Goal: Task Accomplishment & Management: Manage account settings

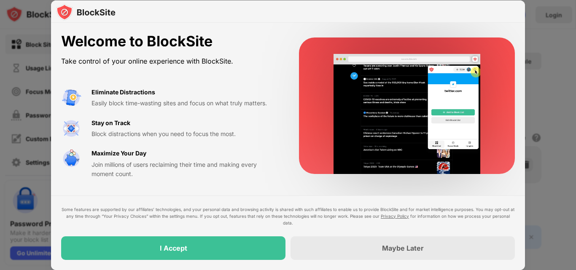
click at [545, 20] on div at bounding box center [288, 135] width 576 height 270
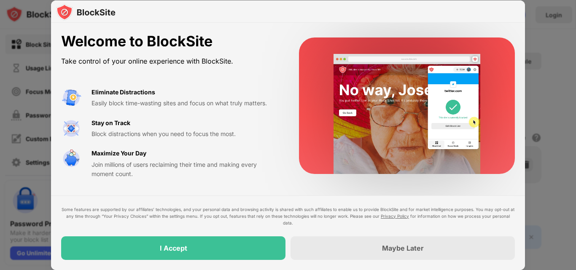
click at [172, 253] on div "I Accept" at bounding box center [173, 249] width 224 height 24
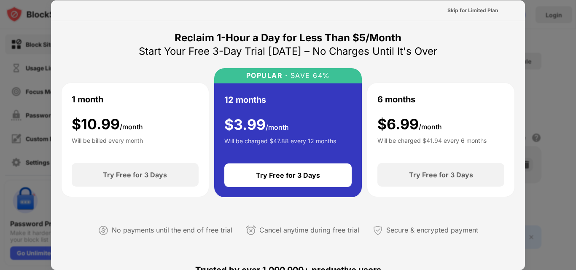
click at [191, 250] on div "No payments until the end of free trial Cancel anytime during free trial Secure…" at bounding box center [288, 228] width 454 height 43
click at [473, 13] on div "Skip for Limited Plan" at bounding box center [472, 10] width 51 height 8
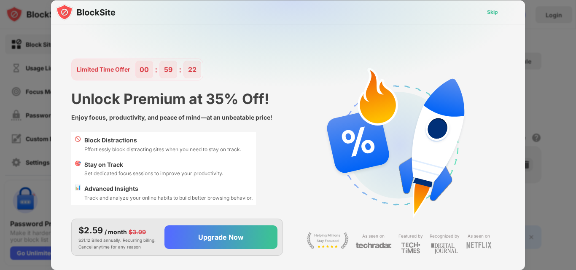
click at [492, 13] on div "Skip" at bounding box center [492, 12] width 11 height 8
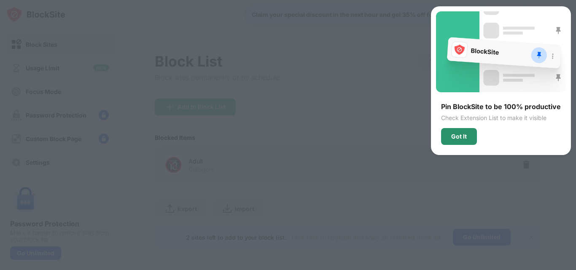
click at [470, 140] on div "Got It" at bounding box center [459, 136] width 36 height 17
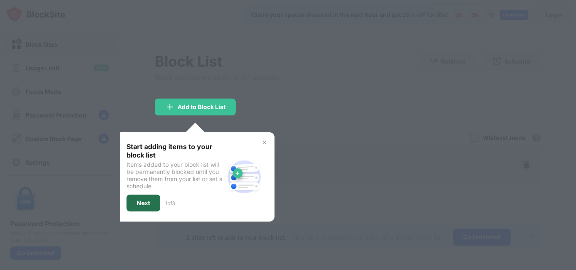
click at [143, 207] on div "Next" at bounding box center [144, 203] width 34 height 17
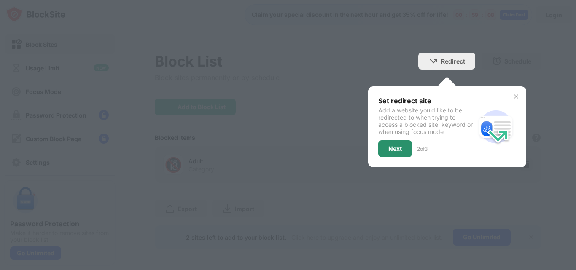
click at [388, 149] on div "Next" at bounding box center [394, 148] width 13 height 7
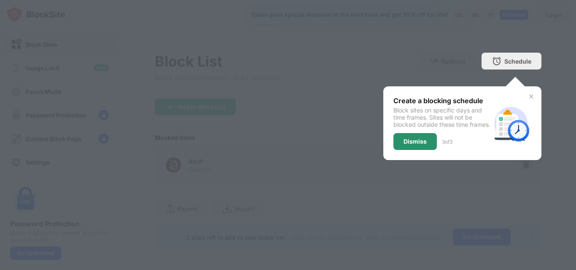
drag, startPoint x: 414, startPoint y: 149, endPoint x: 377, endPoint y: 174, distance: 44.6
click at [412, 145] on div "Dismiss" at bounding box center [415, 141] width 23 height 7
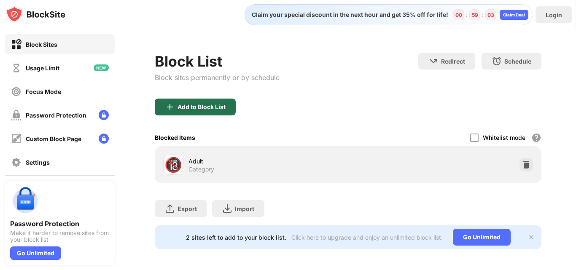
click at [188, 102] on div "Add to Block List" at bounding box center [195, 107] width 81 height 17
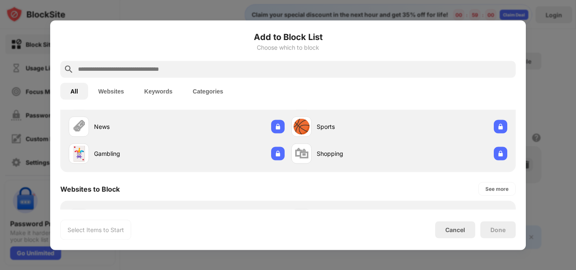
scroll to position [127, 0]
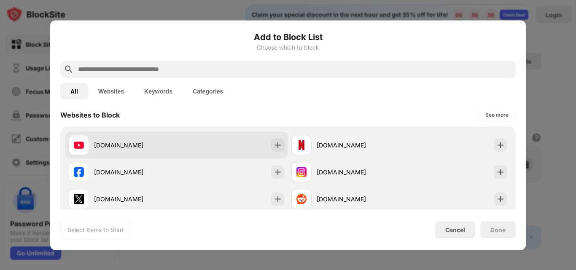
click at [237, 141] on div "[DOMAIN_NAME]" at bounding box center [176, 145] width 223 height 27
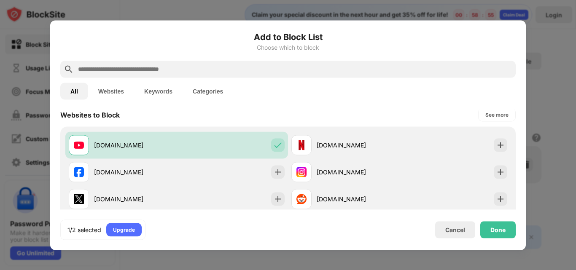
scroll to position [0, 0]
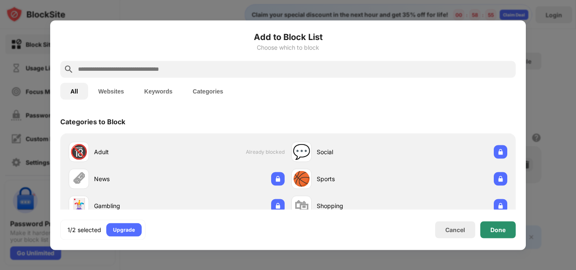
click at [491, 226] on div "Done" at bounding box center [497, 229] width 15 height 7
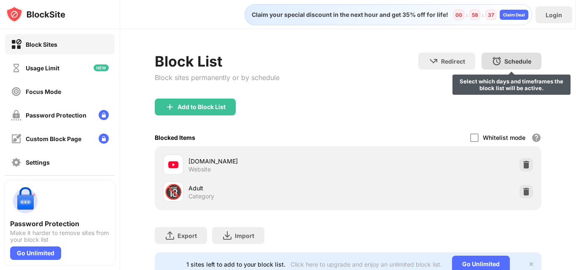
click at [504, 65] on div "Schedule" at bounding box center [517, 61] width 27 height 7
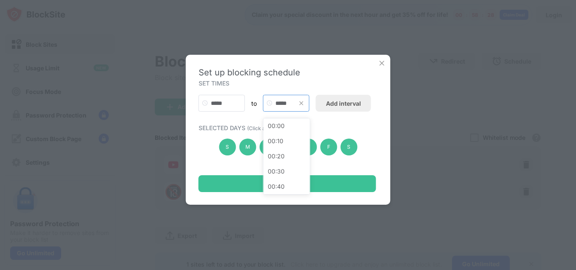
scroll to position [1184, 0]
drag, startPoint x: 289, startPoint y: 103, endPoint x: 265, endPoint y: 99, distance: 24.3
click at [265, 99] on input "*****" at bounding box center [286, 103] width 46 height 17
type input "*"
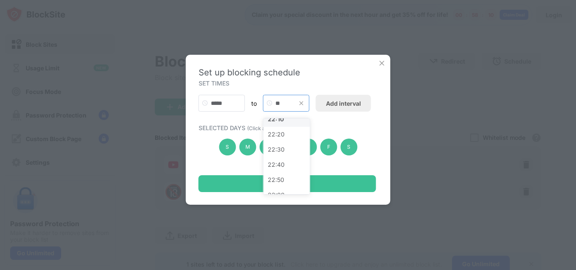
type input "**"
click at [278, 122] on div "22:10" at bounding box center [287, 119] width 46 height 15
type input "*****"
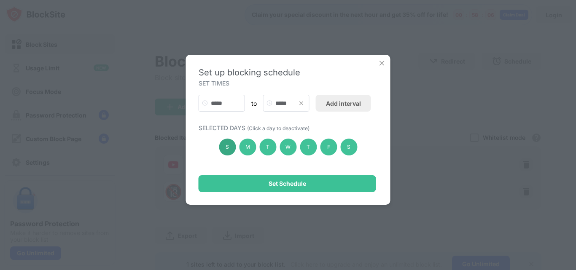
click at [228, 152] on div "S" at bounding box center [227, 147] width 17 height 17
click at [252, 148] on div "M" at bounding box center [247, 147] width 17 height 17
click at [273, 145] on div "T" at bounding box center [267, 147] width 17 height 17
click at [252, 147] on div "M" at bounding box center [247, 147] width 17 height 17
click at [266, 148] on div "T" at bounding box center [267, 147] width 17 height 17
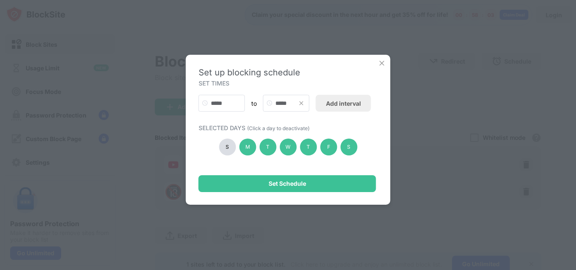
drag, startPoint x: 227, startPoint y: 146, endPoint x: 234, endPoint y: 162, distance: 17.2
click at [226, 146] on div "S" at bounding box center [227, 147] width 17 height 17
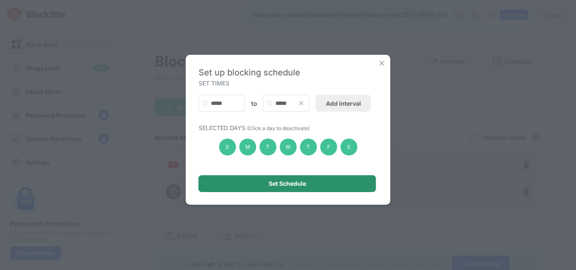
click at [265, 186] on div "Set Schedule" at bounding box center [288, 183] width 178 height 17
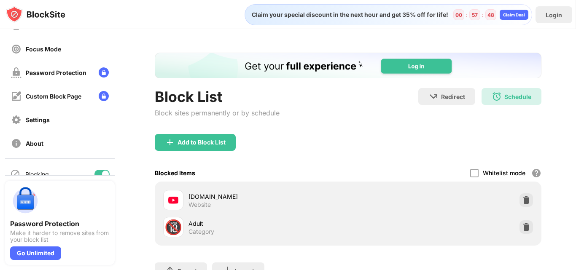
scroll to position [0, 0]
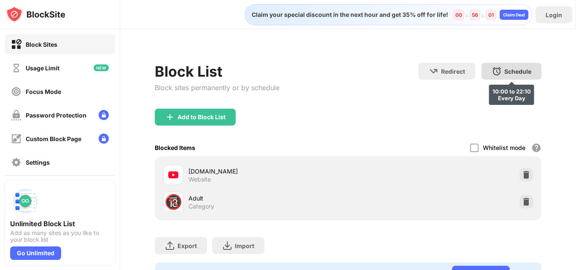
click at [484, 69] on div "Schedule 10:00 to 22:10 Every Day" at bounding box center [512, 71] width 60 height 17
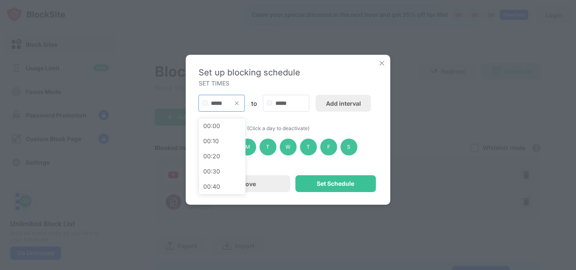
click at [221, 105] on input "*****" at bounding box center [222, 103] width 46 height 17
click at [378, 63] on img at bounding box center [382, 63] width 8 height 8
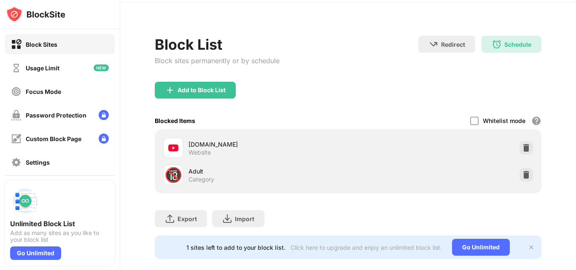
scroll to position [0, 0]
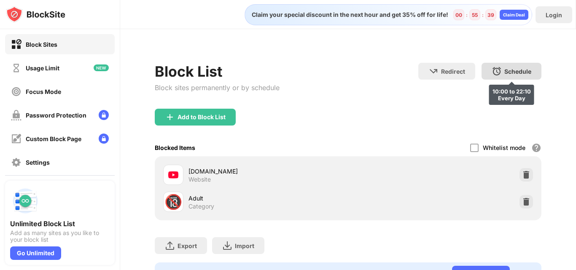
click at [505, 78] on div "Schedule 10:00 to 22:10 Every Day" at bounding box center [512, 71] width 60 height 17
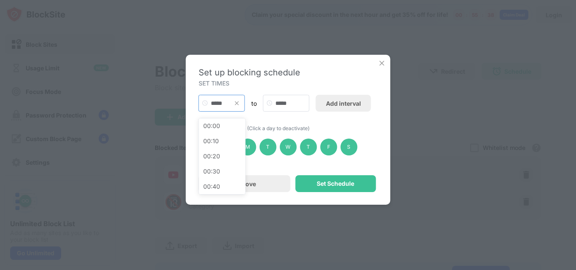
scroll to position [911, 0]
drag, startPoint x: 236, startPoint y: 107, endPoint x: 177, endPoint y: 108, distance: 59.0
click at [177, 108] on div "Set up blocking schedule SET TIMES ***** 00:00 00:10 00:20 00:30 00:40 00:50 01…" at bounding box center [288, 135] width 576 height 270
click at [234, 106] on div "*****" at bounding box center [222, 103] width 46 height 17
click at [235, 105] on img at bounding box center [237, 103] width 7 height 7
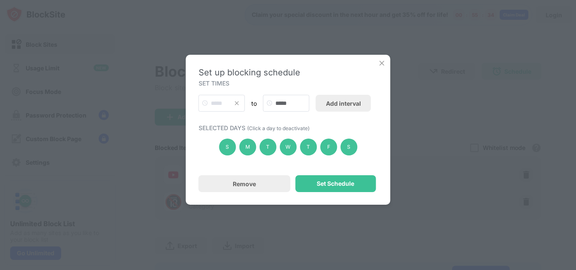
click at [236, 102] on img at bounding box center [237, 103] width 7 height 7
click at [217, 98] on input "text" at bounding box center [222, 103] width 46 height 17
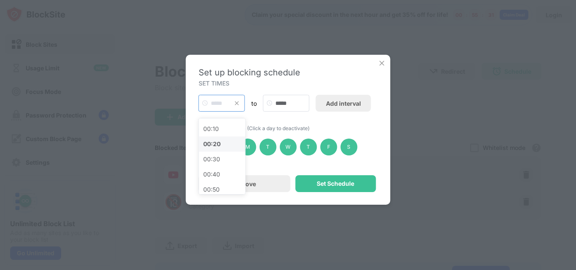
scroll to position [0, 0]
click at [213, 127] on div "00:00" at bounding box center [222, 125] width 46 height 15
type input "*****"
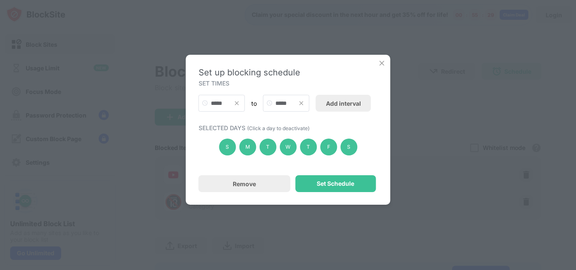
click at [300, 103] on img at bounding box center [301, 103] width 7 height 7
click at [330, 103] on div "Add interval" at bounding box center [343, 103] width 35 height 7
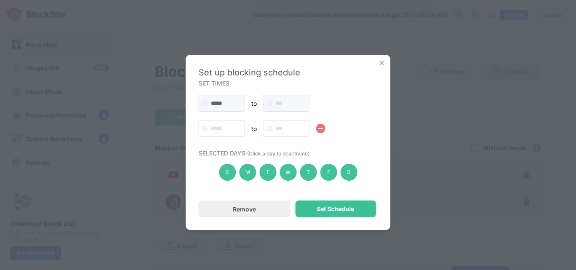
drag, startPoint x: 318, startPoint y: 127, endPoint x: 300, endPoint y: 108, distance: 25.9
click at [317, 127] on div at bounding box center [320, 128] width 9 height 9
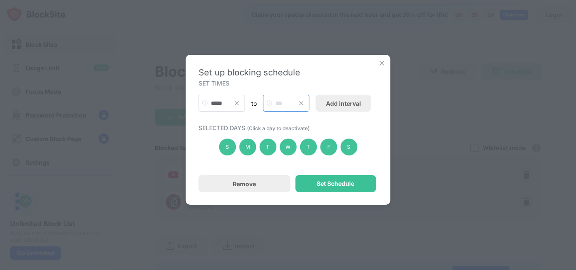
click at [290, 103] on input "text" at bounding box center [286, 103] width 46 height 17
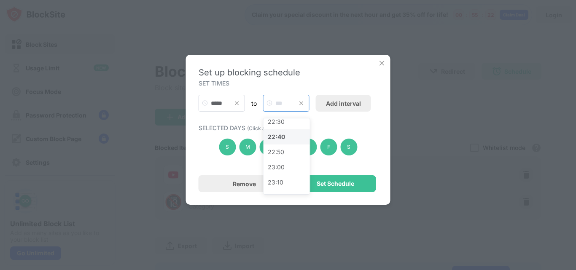
scroll to position [2103, 0]
click at [280, 177] on div "23:40" at bounding box center [287, 178] width 46 height 15
type input "*****"
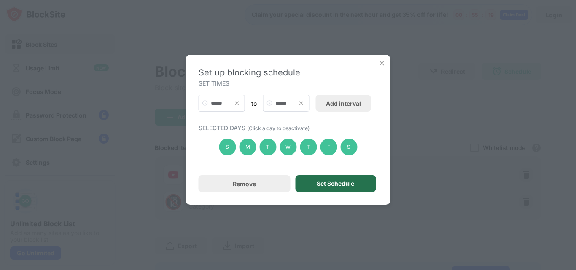
click at [315, 186] on div "Set Schedule" at bounding box center [335, 183] width 81 height 17
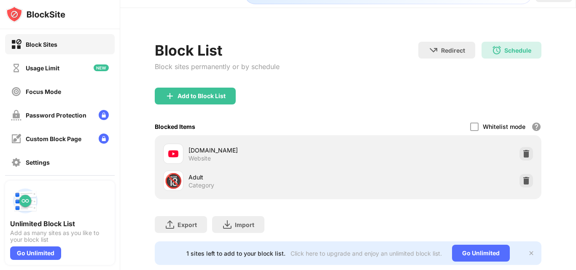
scroll to position [0, 0]
